Goal: Find specific page/section: Find specific page/section

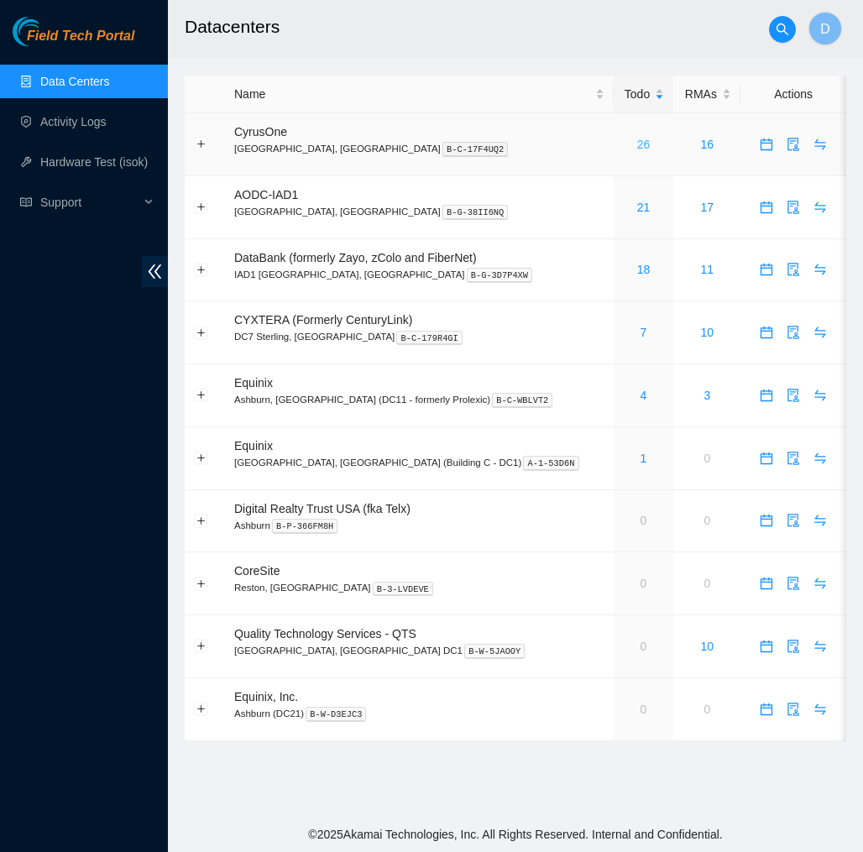
click at [637, 138] on link "26" at bounding box center [643, 144] width 13 height 13
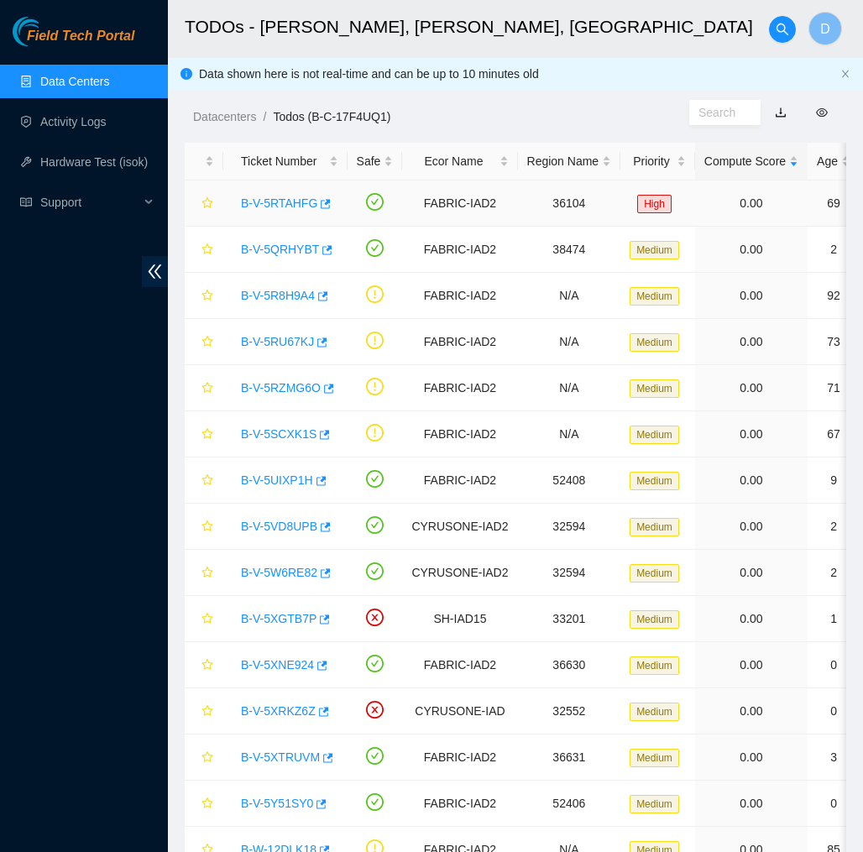
click at [297, 204] on link "B-V-5RTAHFG" at bounding box center [279, 202] width 76 height 13
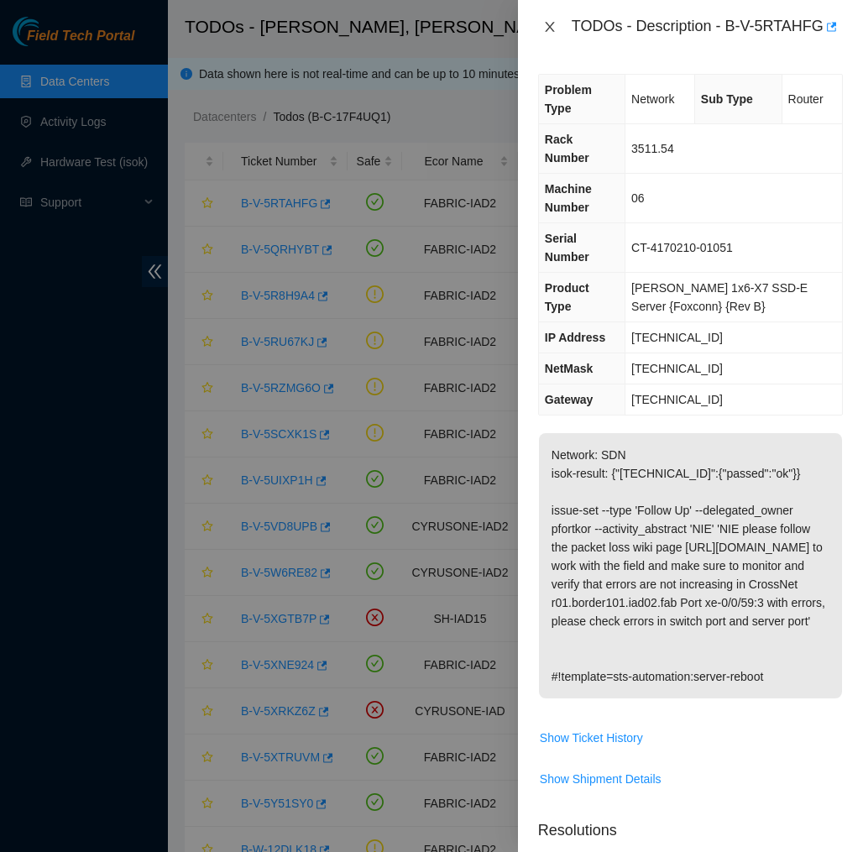
click at [547, 28] on icon "close" at bounding box center [549, 26] width 13 height 13
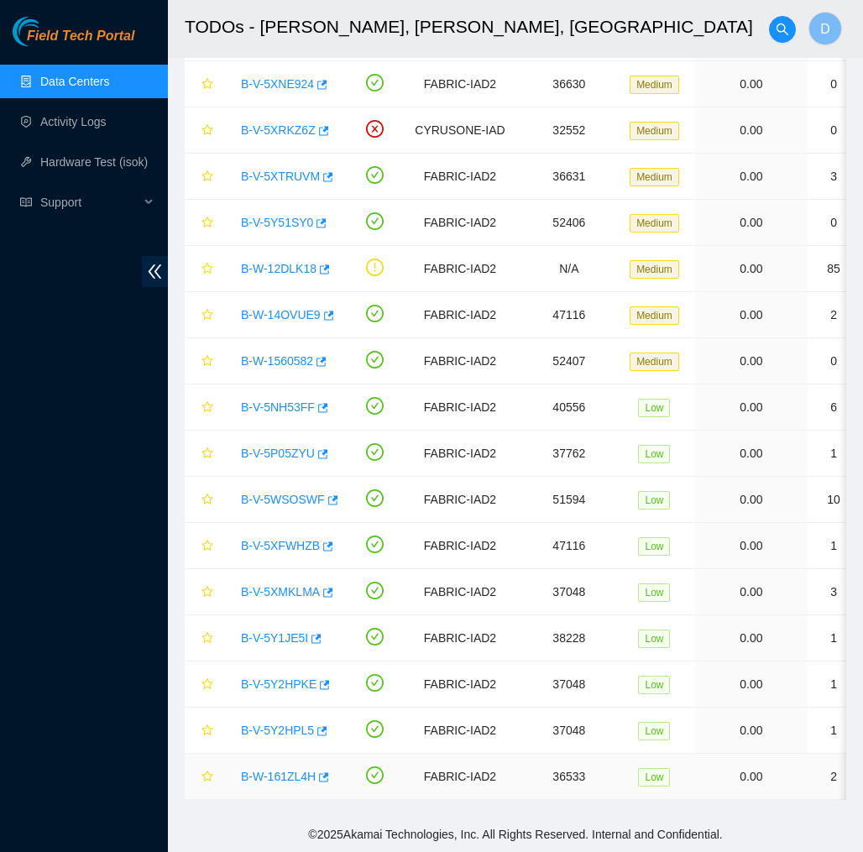
click at [292, 775] on link "B-W-161ZL4H" at bounding box center [278, 776] width 75 height 13
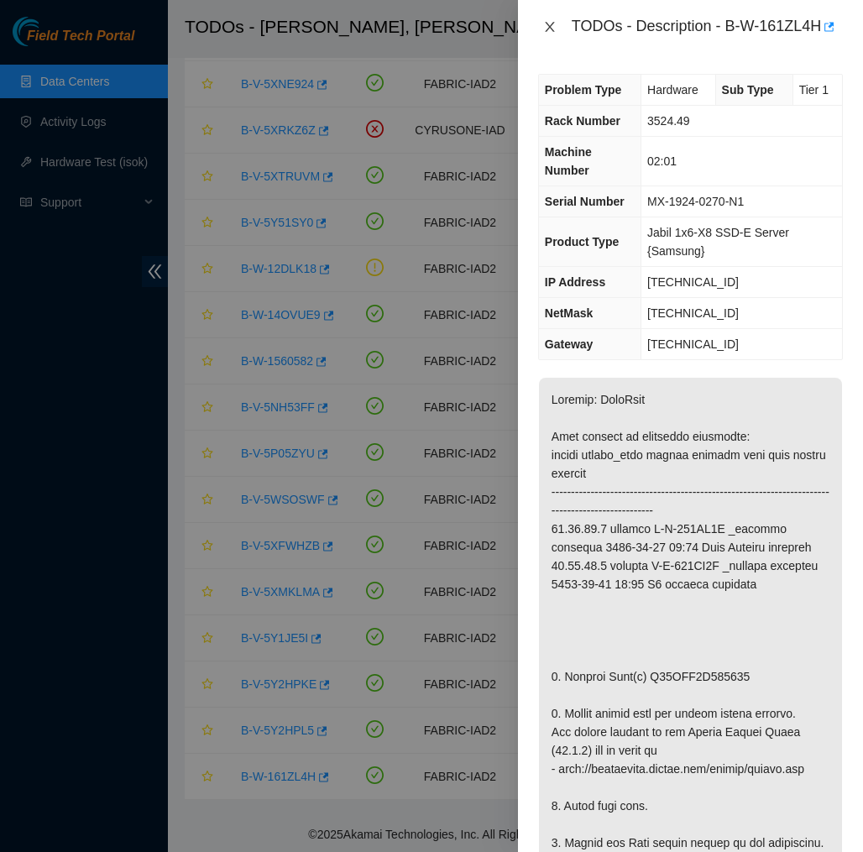
click at [553, 34] on icon "close" at bounding box center [549, 26] width 13 height 13
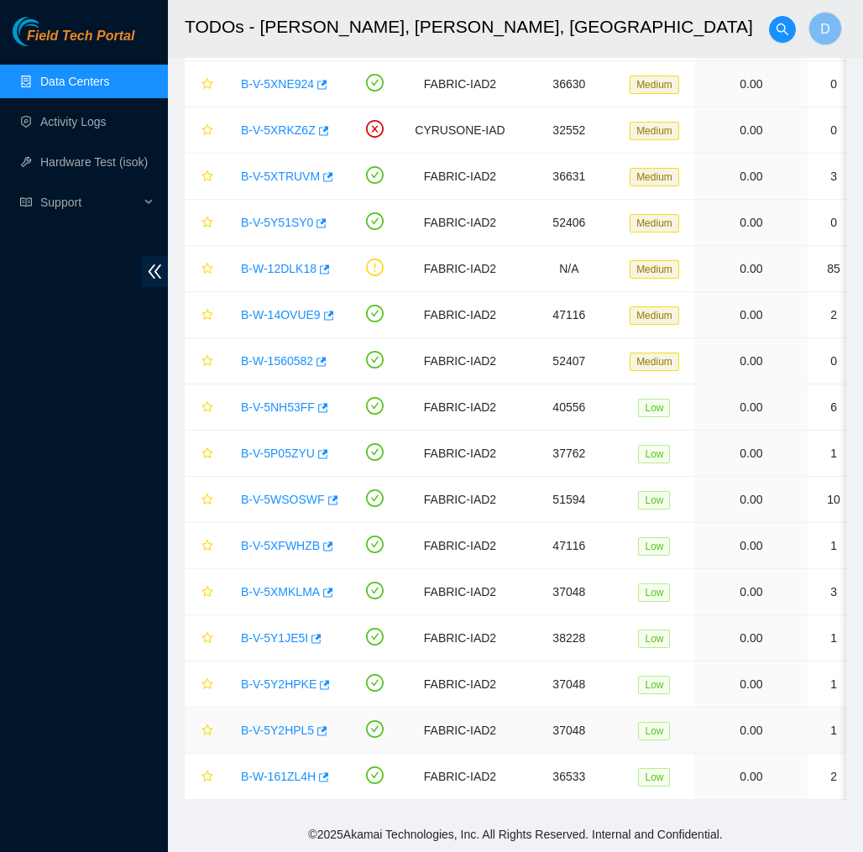
click at [284, 730] on link "B-V-5Y2HPL5" at bounding box center [277, 729] width 73 height 13
